Goal: Information Seeking & Learning: Learn about a topic

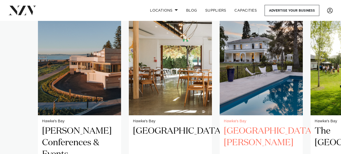
scroll to position [362, 0]
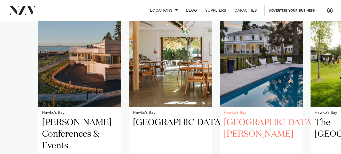
click at [265, 121] on h2 "[GEOGRAPHIC_DATA][PERSON_NAME]" at bounding box center [261, 134] width 75 height 35
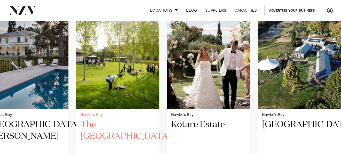
click at [88, 67] on img "4 / 7" at bounding box center [117, 53] width 83 height 112
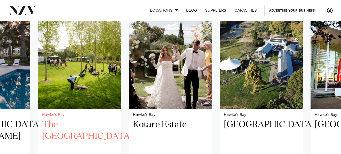
click at [87, 76] on img "4 / 7" at bounding box center [79, 53] width 83 height 112
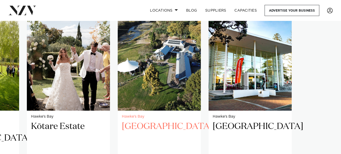
click at [152, 73] on img "6 / 7" at bounding box center [159, 55] width 83 height 112
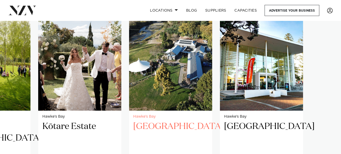
click at [165, 73] on img "6 / 7" at bounding box center [170, 55] width 83 height 112
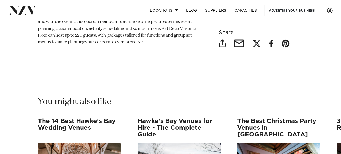
scroll to position [3533, 0]
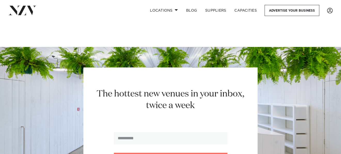
scroll to position [3887, 0]
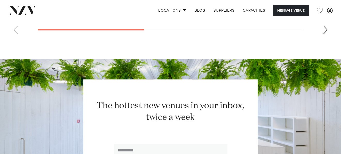
scroll to position [568, 0]
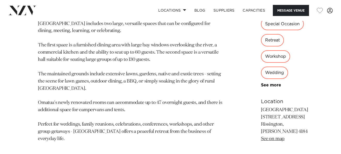
scroll to position [284, 0]
